Goal: Find specific page/section: Find specific page/section

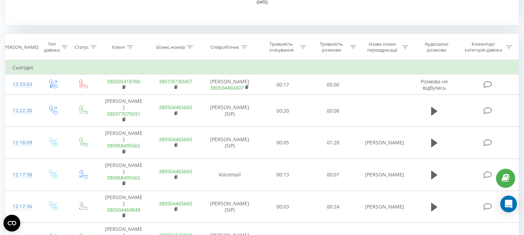
scroll to position [271, 0]
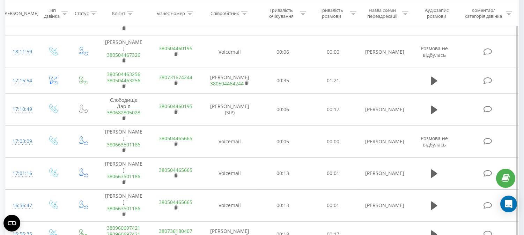
scroll to position [409, 0]
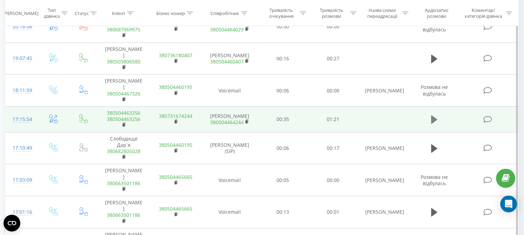
click at [432, 115] on icon at bounding box center [435, 120] width 6 height 10
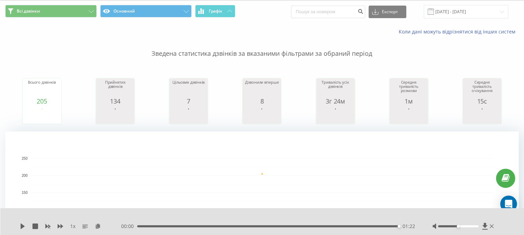
scroll to position [20, 0]
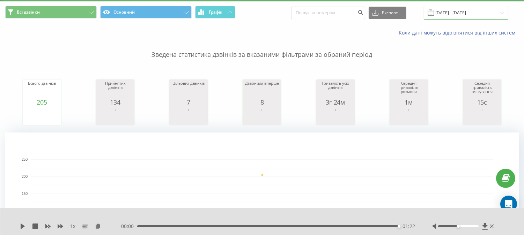
click at [470, 16] on input "[DATE] - [DATE]" at bounding box center [466, 13] width 85 height 14
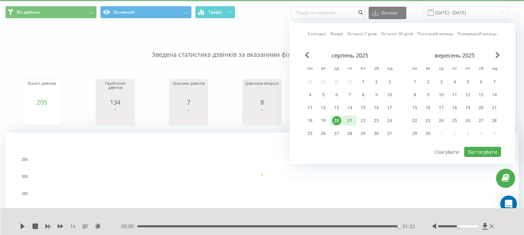
click at [353, 120] on div "21" at bounding box center [350, 120] width 9 height 9
click at [472, 150] on button "Застосувати" at bounding box center [483, 152] width 37 height 10
type input "[DATE] - [DATE]"
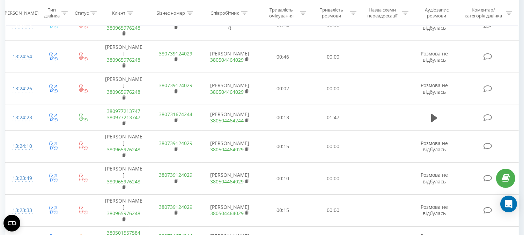
scroll to position [2915, 0]
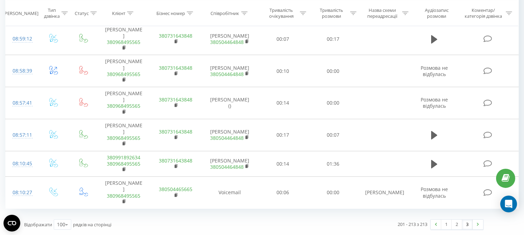
scroll to position [565, 0]
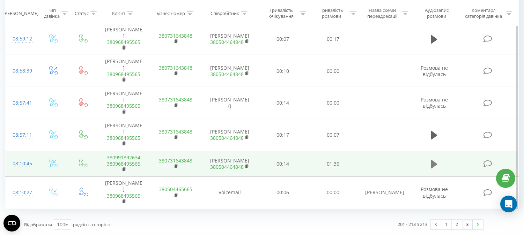
click at [434, 160] on icon at bounding box center [435, 164] width 6 height 8
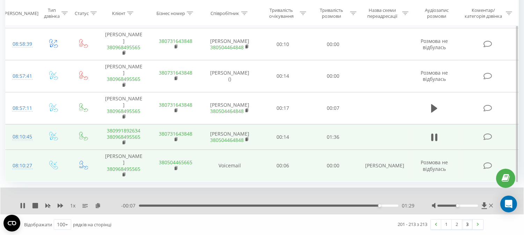
scroll to position [592, 0]
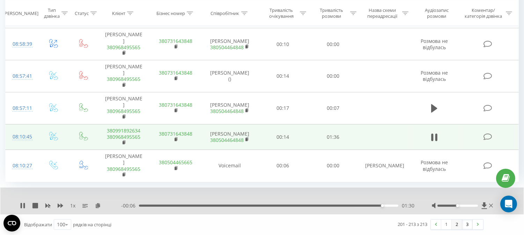
click at [457, 225] on link "2" at bounding box center [457, 225] width 10 height 10
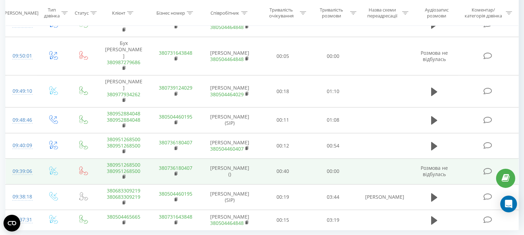
scroll to position [3034, 0]
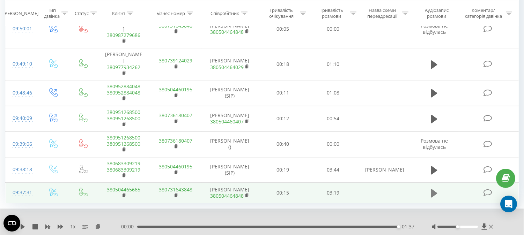
click at [434, 189] on icon at bounding box center [435, 193] width 6 height 8
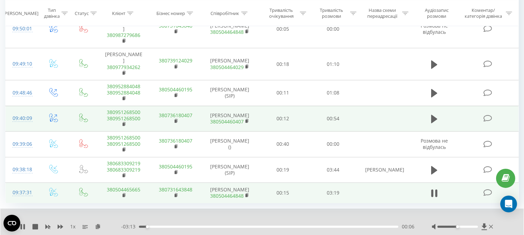
scroll to position [2995, 0]
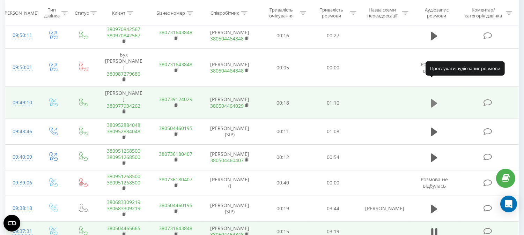
click at [435, 99] on icon at bounding box center [435, 103] width 6 height 8
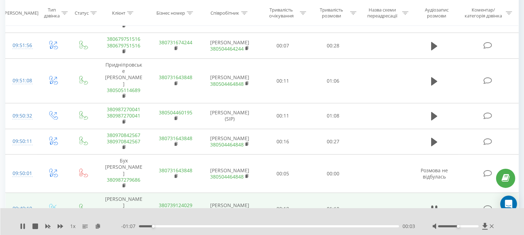
scroll to position [2878, 0]
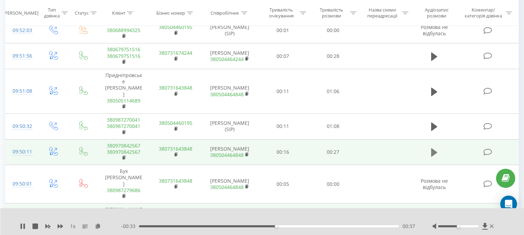
click at [433, 148] on icon at bounding box center [435, 152] width 6 height 8
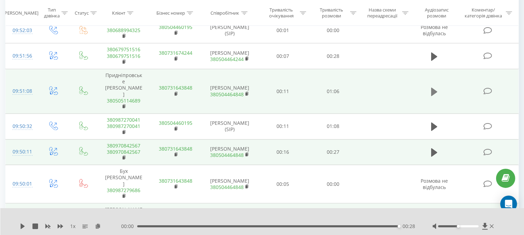
click at [435, 87] on icon at bounding box center [435, 92] width 6 height 10
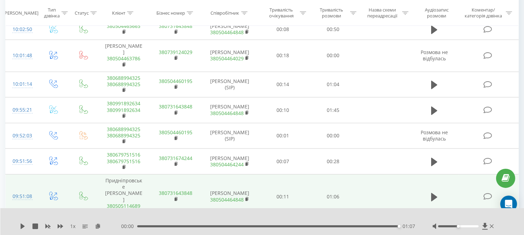
scroll to position [2762, 0]
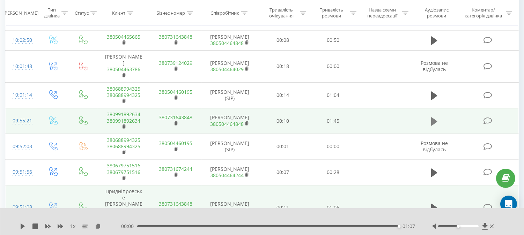
click at [432, 117] on icon at bounding box center [435, 121] width 6 height 8
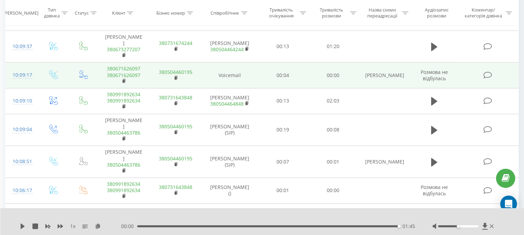
scroll to position [2529, 0]
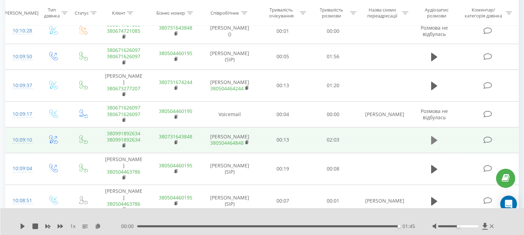
click at [434, 136] on icon at bounding box center [435, 140] width 6 height 8
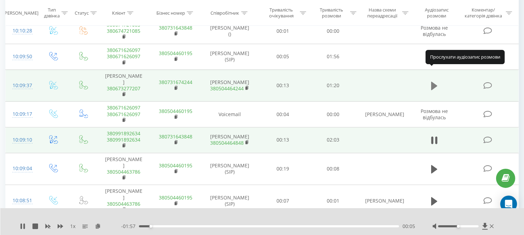
click at [433, 82] on icon at bounding box center [435, 86] width 6 height 8
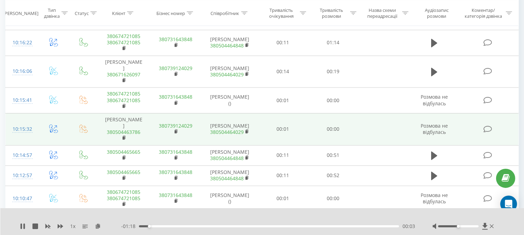
scroll to position [2296, 0]
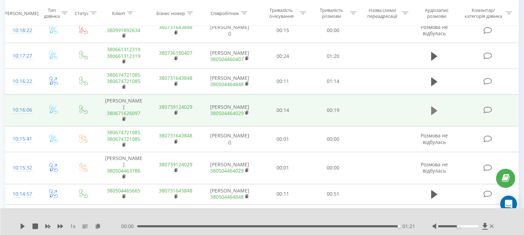
click at [435, 107] on icon at bounding box center [435, 111] width 6 height 8
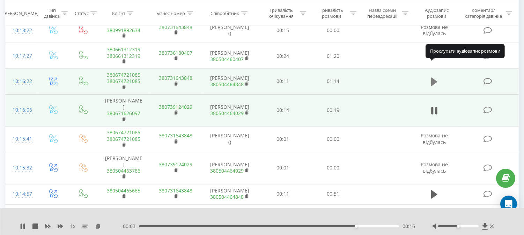
click at [432, 78] on icon at bounding box center [435, 82] width 6 height 8
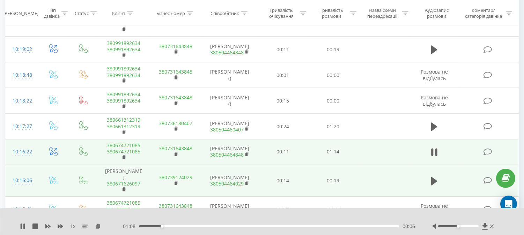
scroll to position [2219, 0]
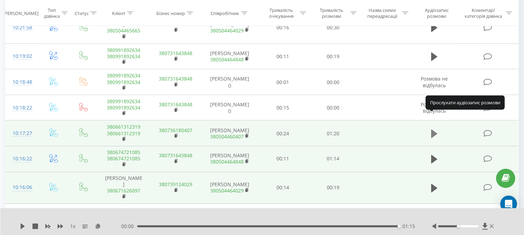
click at [433, 130] on icon at bounding box center [435, 134] width 6 height 8
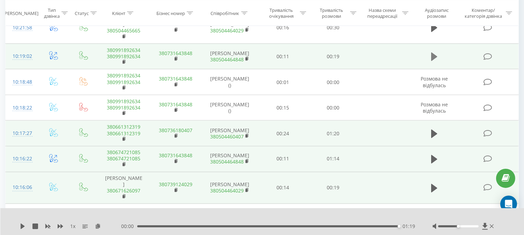
click at [433, 53] on icon at bounding box center [435, 57] width 6 height 8
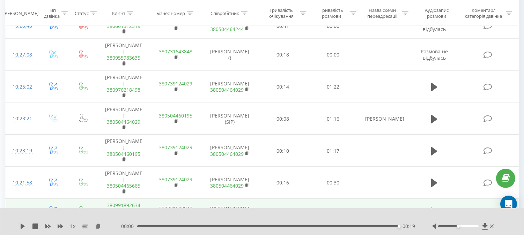
scroll to position [2024, 0]
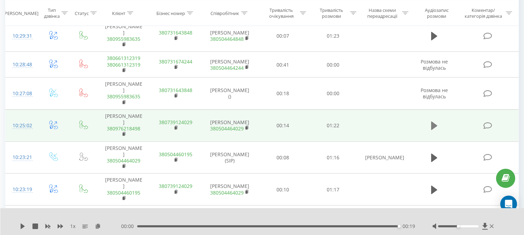
click at [435, 122] on icon at bounding box center [435, 126] width 6 height 8
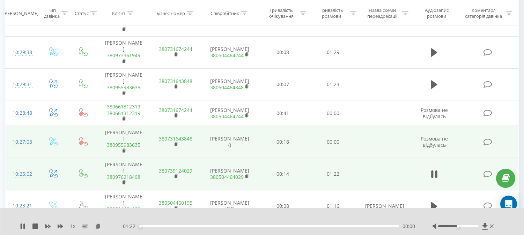
scroll to position [1947, 0]
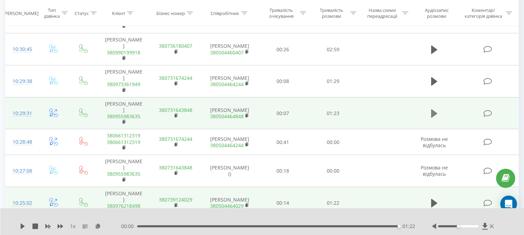
click at [437, 109] on icon at bounding box center [435, 114] width 6 height 10
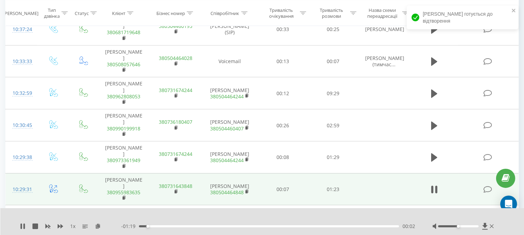
scroll to position [1869, 0]
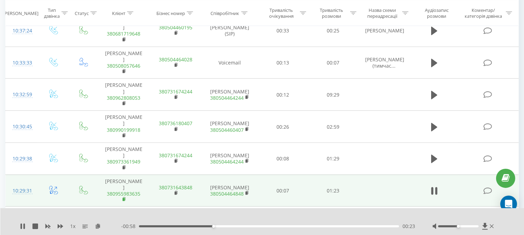
click at [124, 198] on rect at bounding box center [124, 199] width 2 height 3
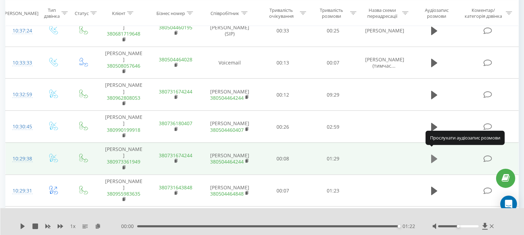
click at [435, 155] on icon at bounding box center [435, 159] width 6 height 8
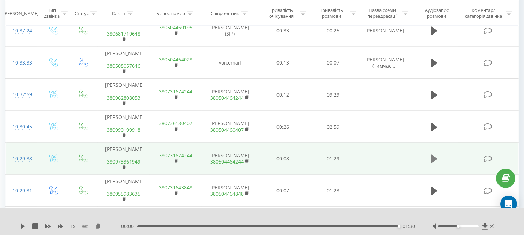
click at [432, 155] on icon at bounding box center [435, 159] width 6 height 8
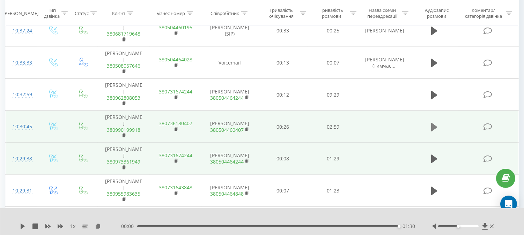
click at [433, 123] on icon at bounding box center [435, 127] width 6 height 8
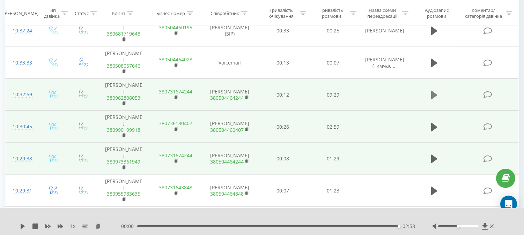
click at [435, 91] on icon at bounding box center [435, 95] width 6 height 8
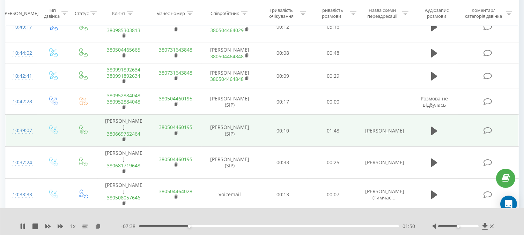
scroll to position [1714, 0]
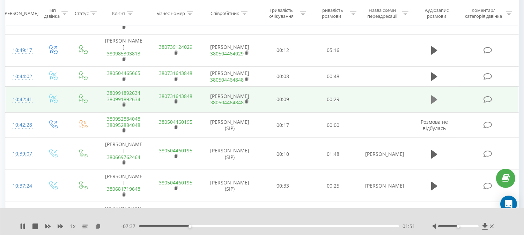
click at [433, 96] on icon at bounding box center [435, 100] width 6 height 8
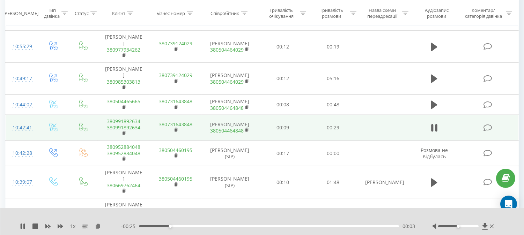
scroll to position [1675, 0]
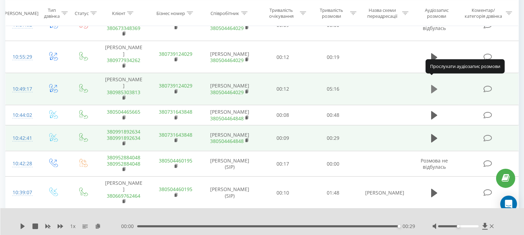
click at [435, 85] on icon at bounding box center [435, 89] width 6 height 8
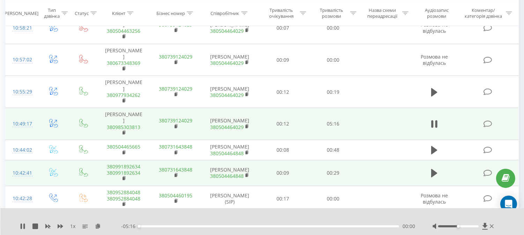
scroll to position [1636, 0]
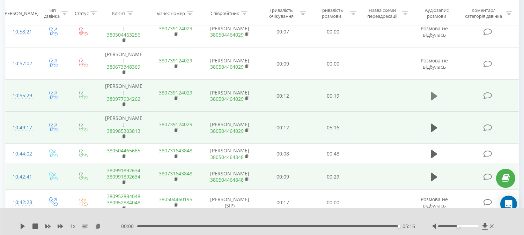
click at [432, 92] on icon at bounding box center [435, 97] width 6 height 10
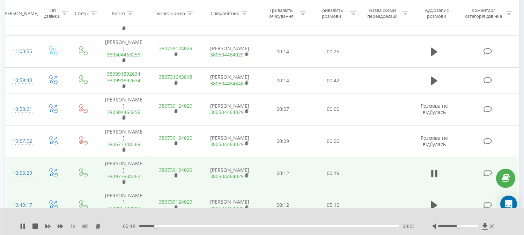
scroll to position [1520, 0]
